Goal: Task Accomplishment & Management: Complete application form

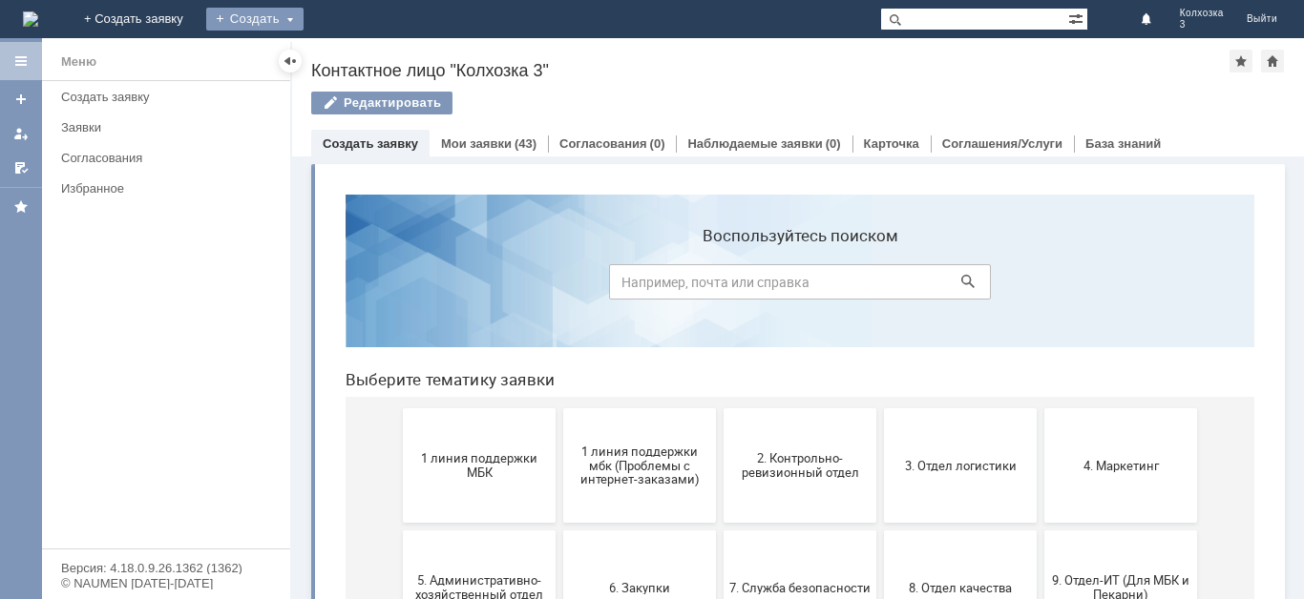
click at [303, 10] on div "Создать" at bounding box center [254, 19] width 97 height 23
click at [355, 57] on link "Заявка" at bounding box center [282, 57] width 145 height 23
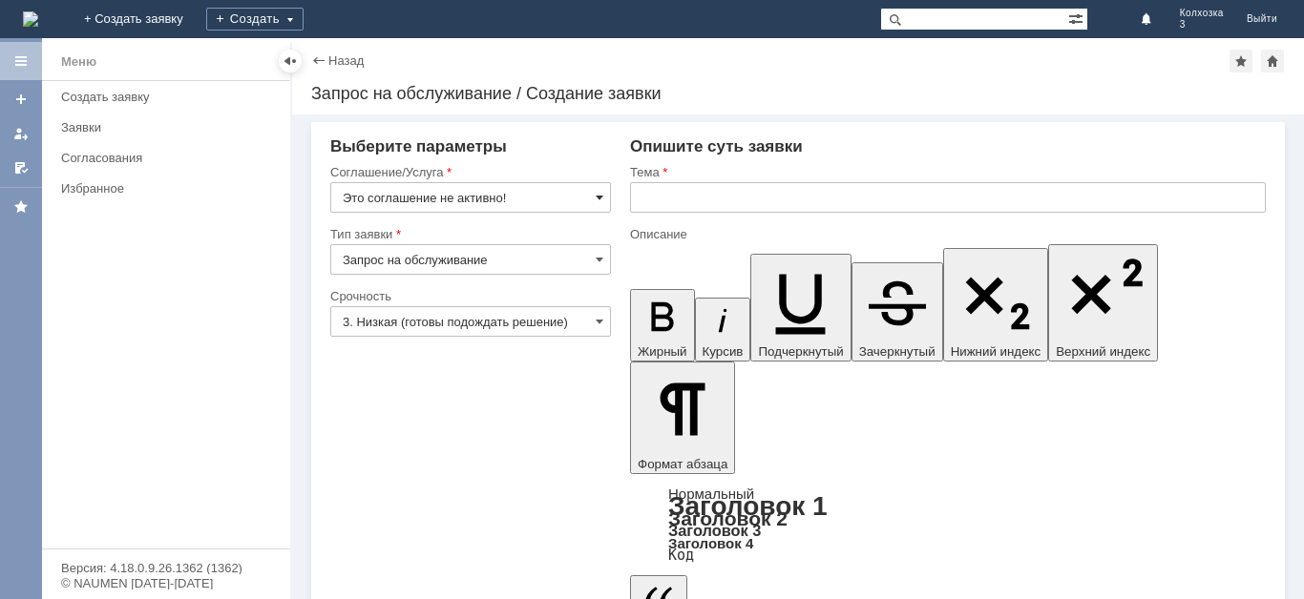
click at [600, 196] on span at bounding box center [600, 197] width 8 height 15
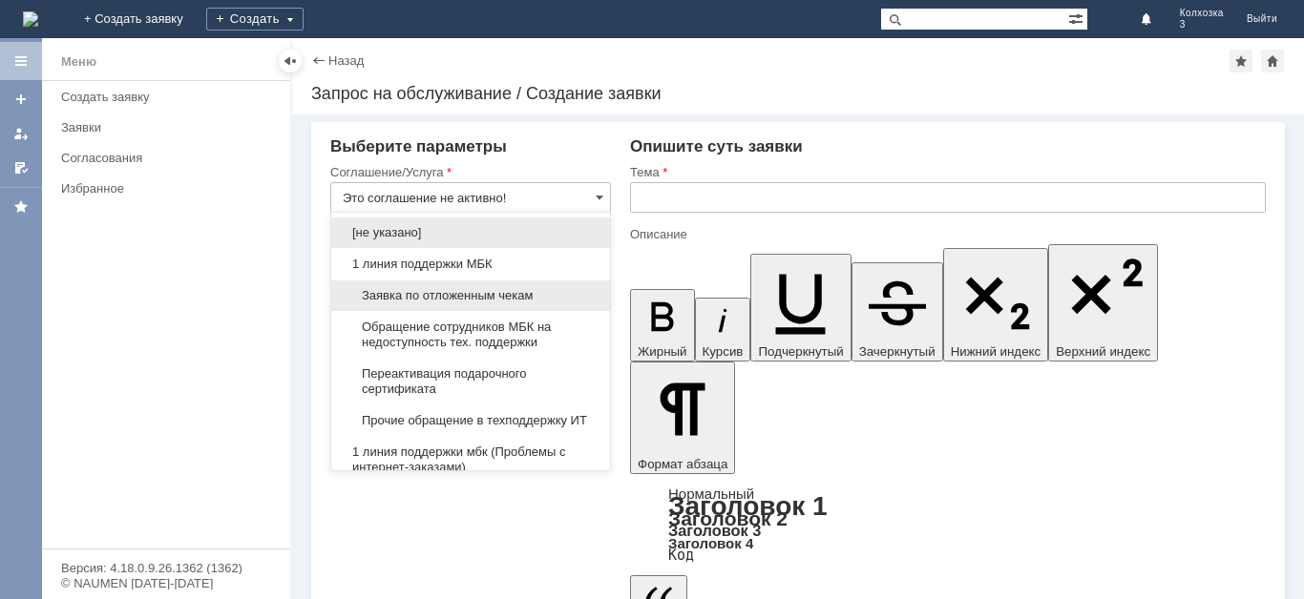
click at [447, 287] on div "Заявка по отложенным чекам" at bounding box center [470, 296] width 279 height 31
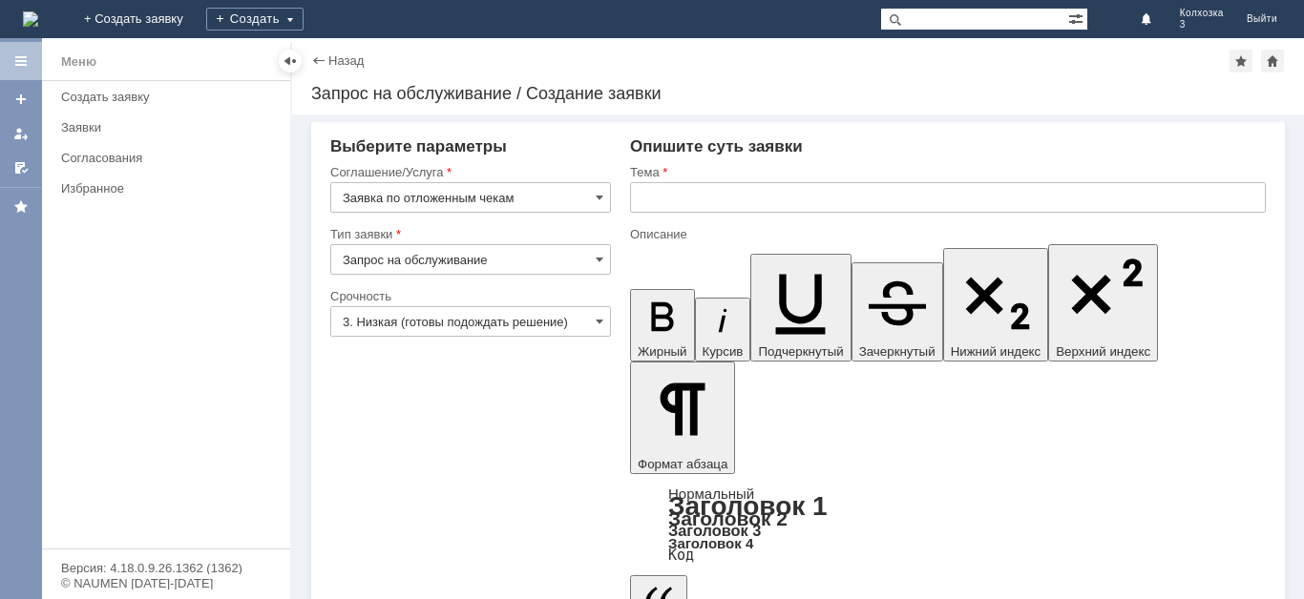
type input "Заявка по отложенным чекам"
click at [593, 321] on input "3. Низкая (готовы подождать решение)" at bounding box center [470, 321] width 281 height 31
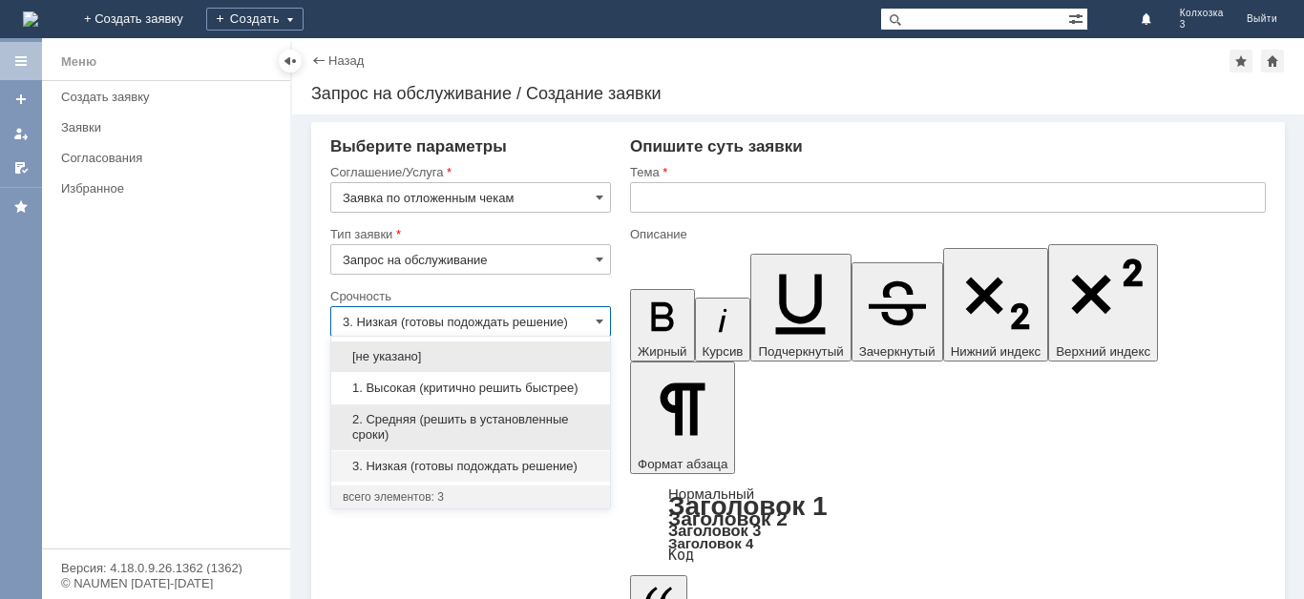
click at [454, 411] on div "2. Средняя (решить в установленные сроки)" at bounding box center [470, 428] width 279 height 46
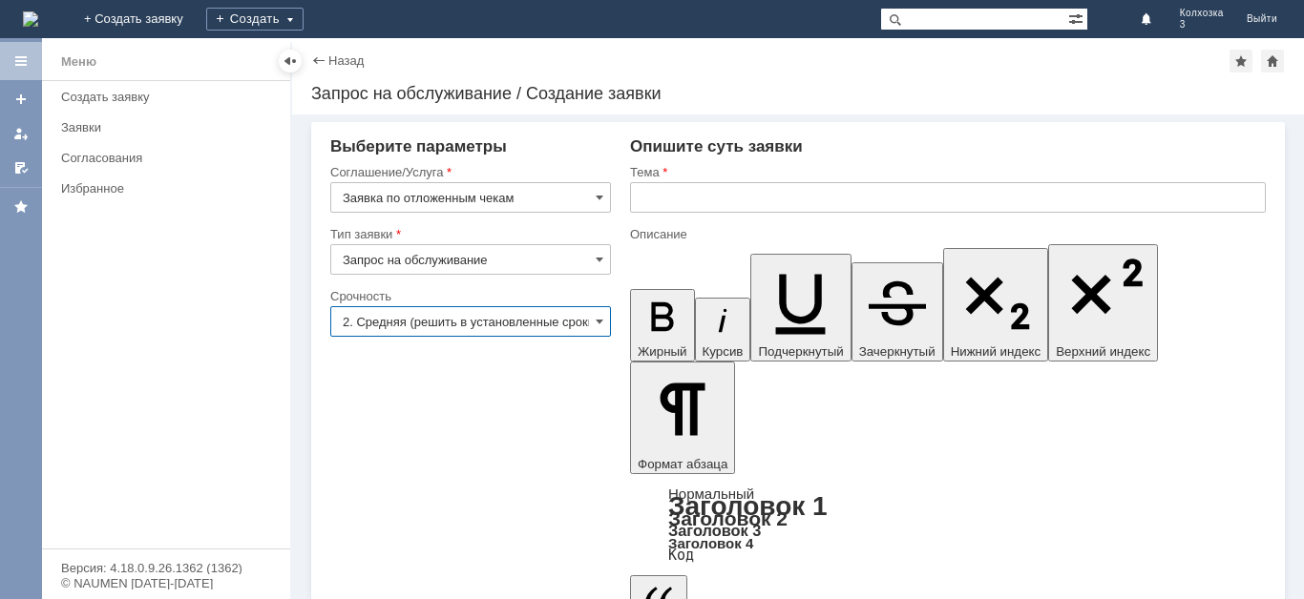
type input "2. Средняя (решить в установленные сроки)"
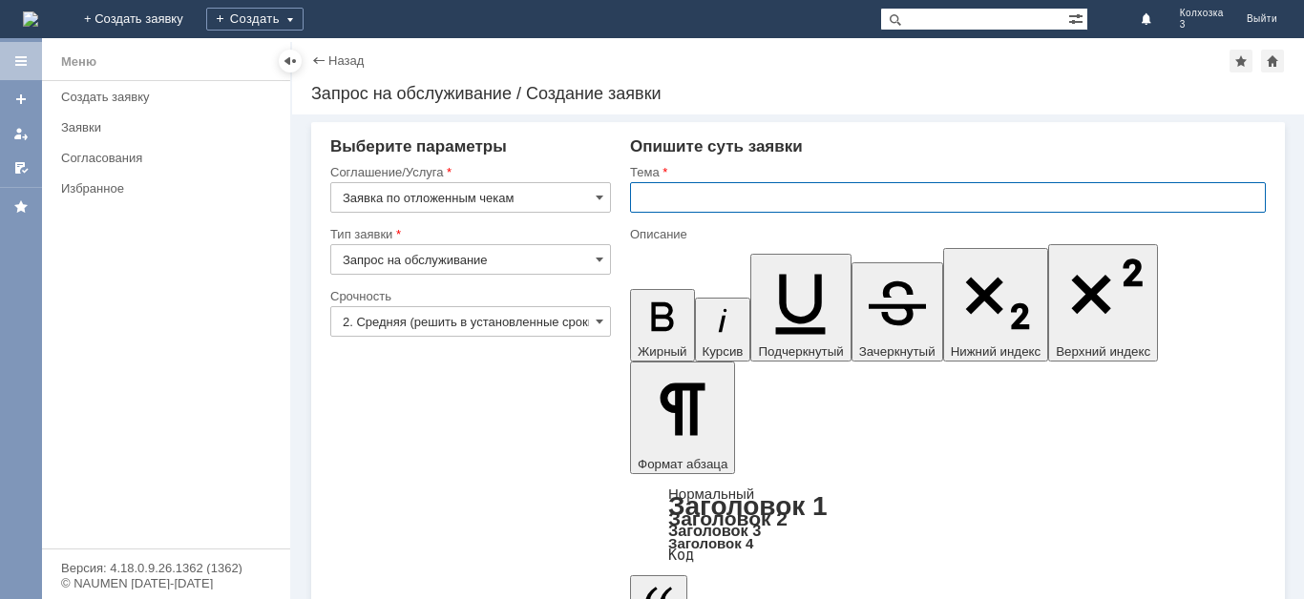
click at [658, 198] on input "text" at bounding box center [948, 197] width 636 height 31
type input "Отложенные чеки"
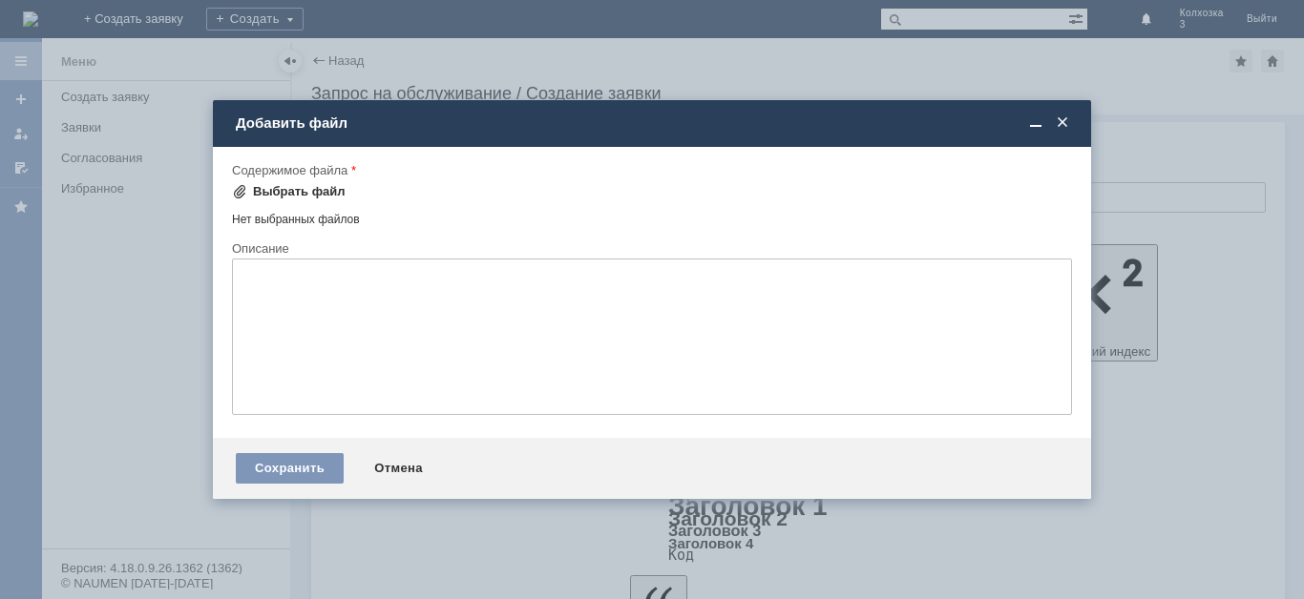
click at [232, 189] on span at bounding box center [239, 191] width 15 height 15
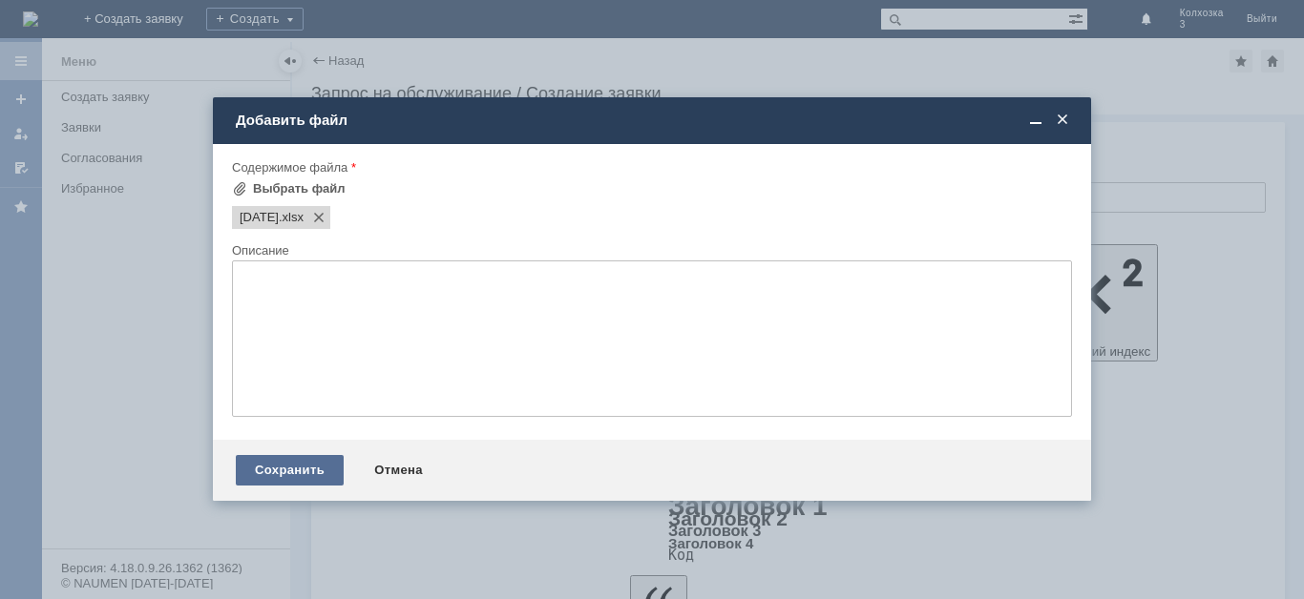
click at [268, 466] on div "Сохранить" at bounding box center [290, 470] width 108 height 31
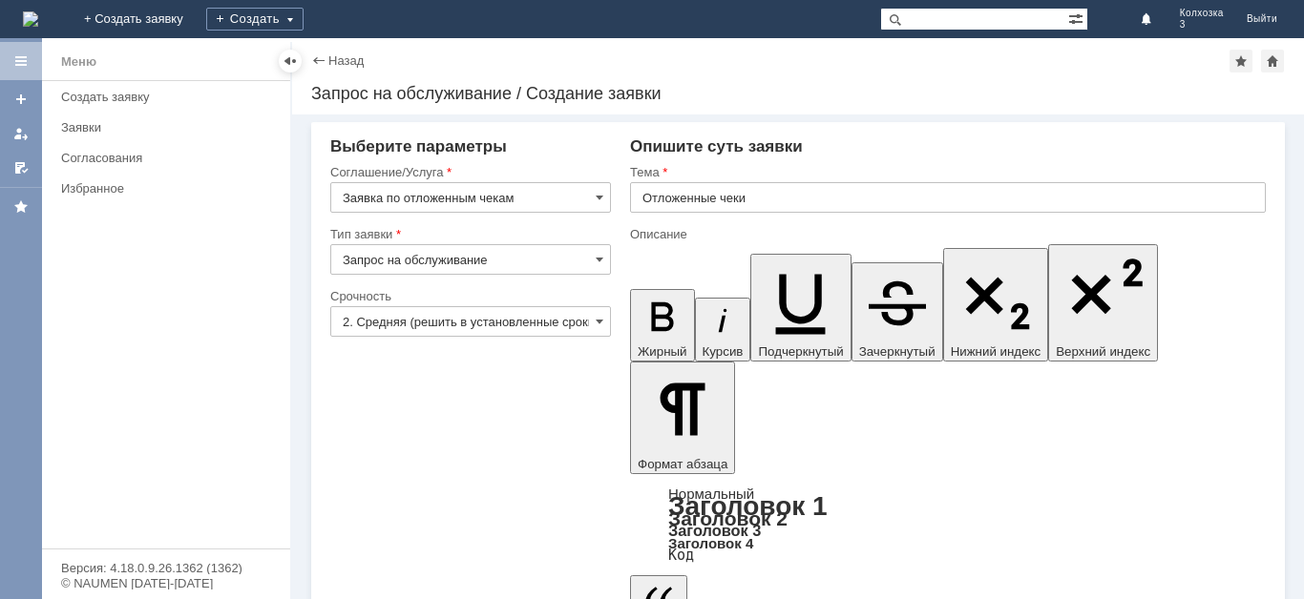
scroll to position [30, 0]
